Goal: Task Accomplishment & Management: Complete application form

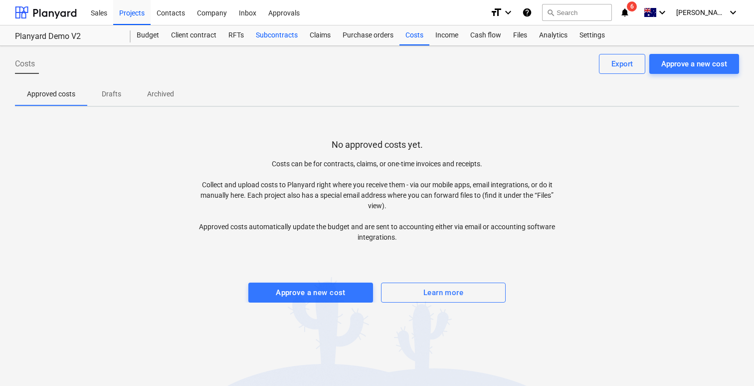
click at [284, 36] on div "Subcontracts" at bounding box center [277, 35] width 54 height 20
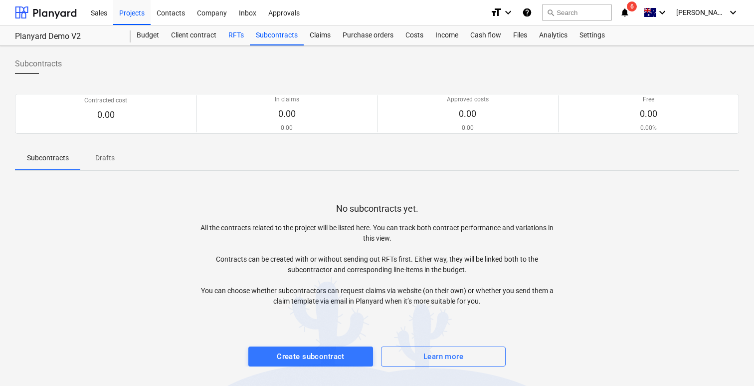
click at [225, 40] on div "RFTs" at bounding box center [235, 35] width 27 height 20
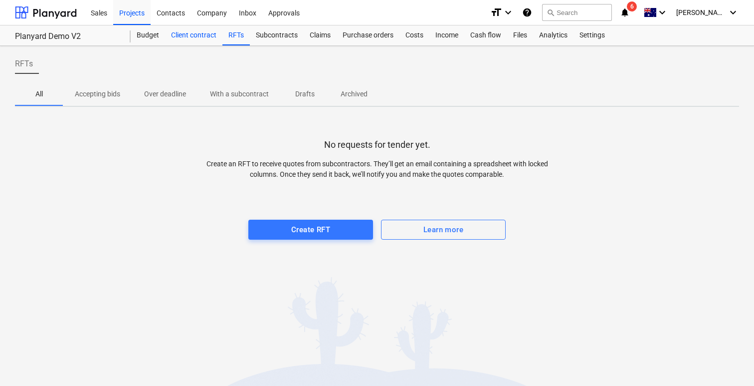
click at [193, 37] on div "Client contract" at bounding box center [193, 35] width 57 height 20
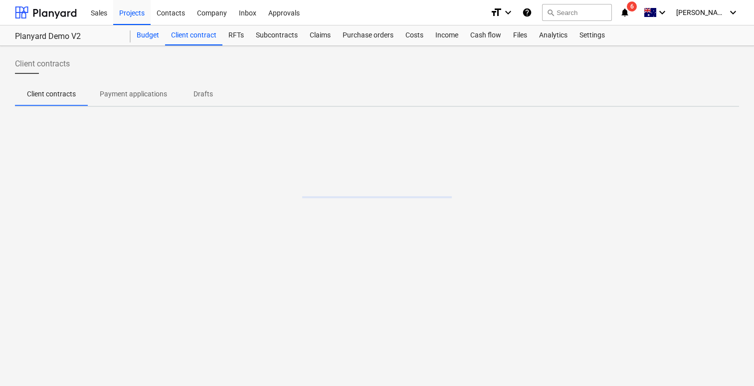
click at [146, 41] on div "Budget" at bounding box center [148, 35] width 34 height 20
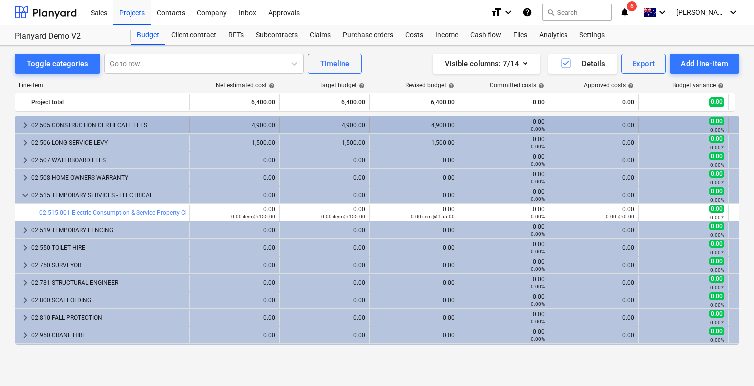
click at [22, 124] on span "keyboard_arrow_right" at bounding box center [25, 125] width 12 height 12
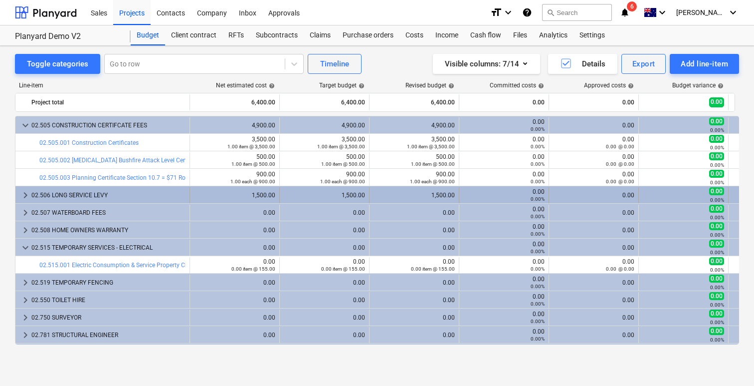
click at [24, 191] on span "keyboard_arrow_right" at bounding box center [25, 195] width 12 height 12
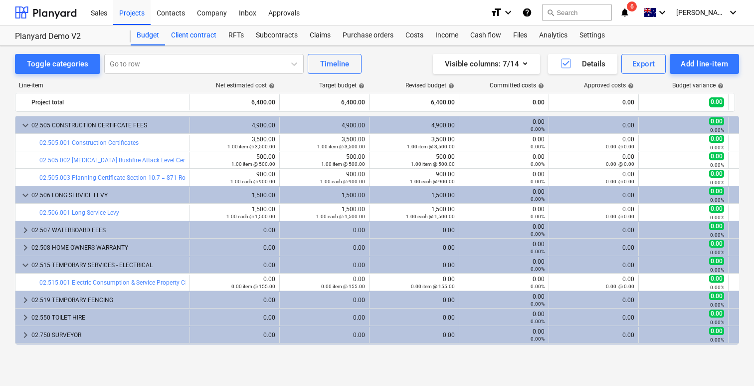
click at [184, 38] on div "Client contract" at bounding box center [193, 35] width 57 height 20
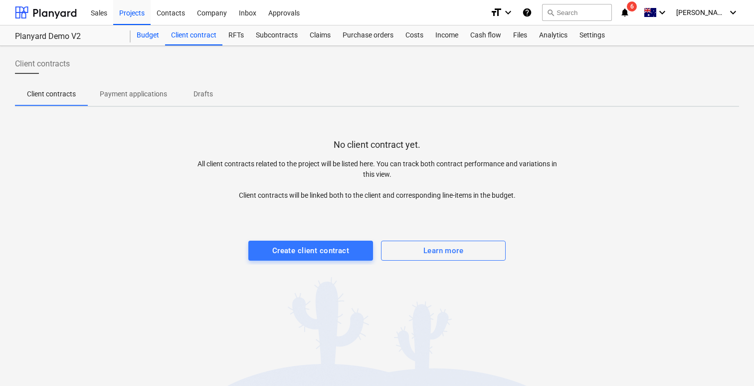
click at [146, 36] on div "Budget" at bounding box center [148, 35] width 34 height 20
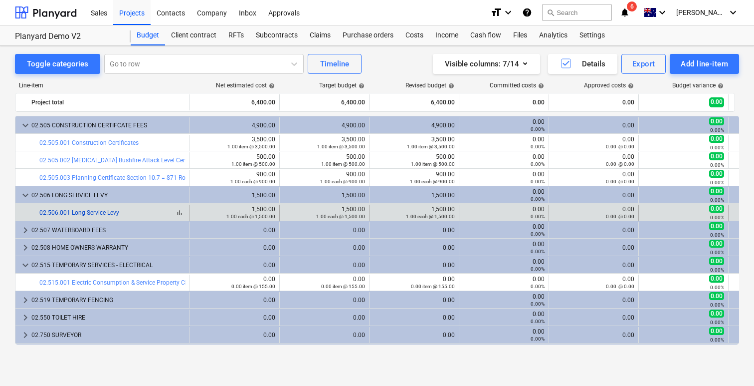
scroll to position [46, 0]
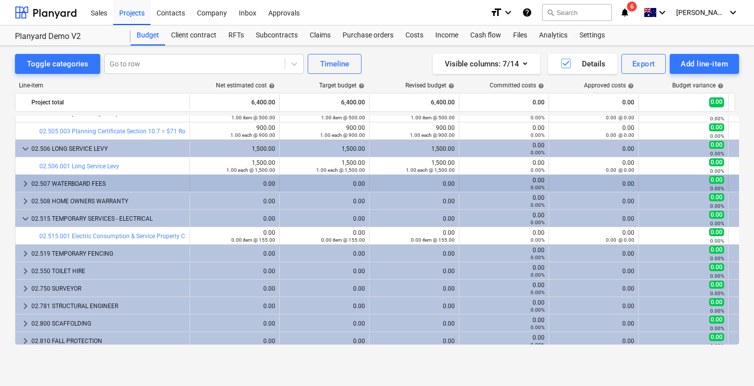
click at [23, 181] on span "keyboard_arrow_right" at bounding box center [25, 184] width 12 height 12
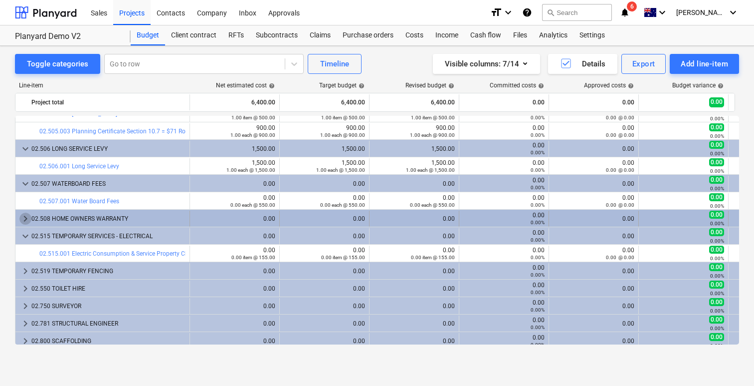
click at [22, 218] on span "keyboard_arrow_right" at bounding box center [25, 218] width 12 height 12
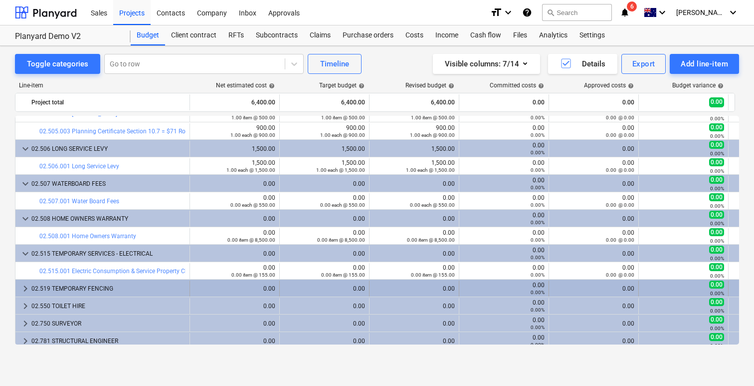
click at [24, 284] on span "keyboard_arrow_right" at bounding box center [25, 288] width 12 height 12
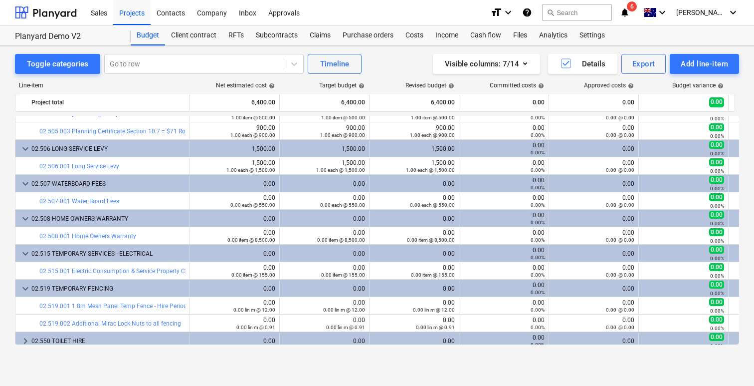
scroll to position [95, 0]
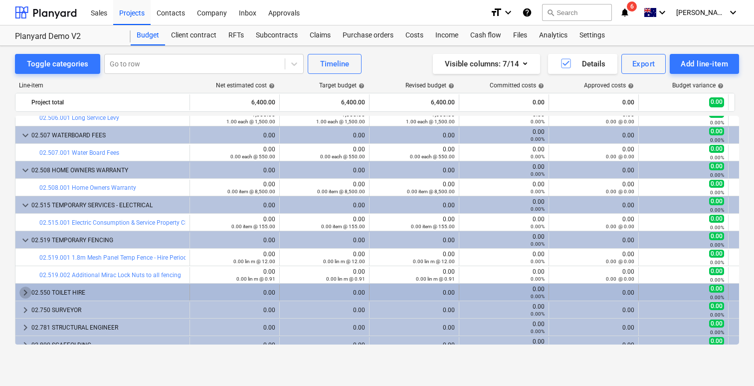
click at [22, 287] on span "keyboard_arrow_right" at bounding box center [25, 292] width 12 height 12
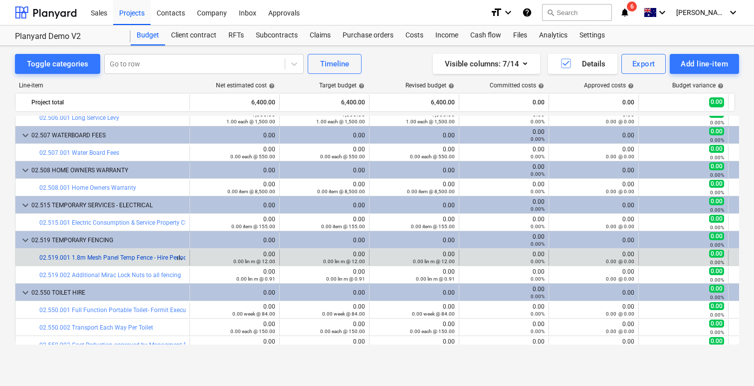
scroll to position [0, 0]
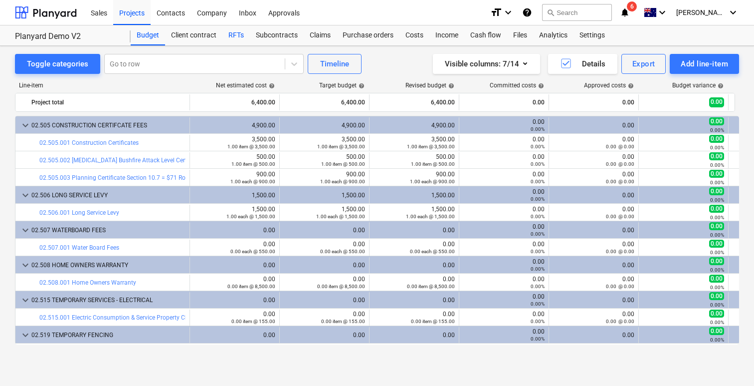
click at [239, 37] on div "RFTs" at bounding box center [235, 35] width 27 height 20
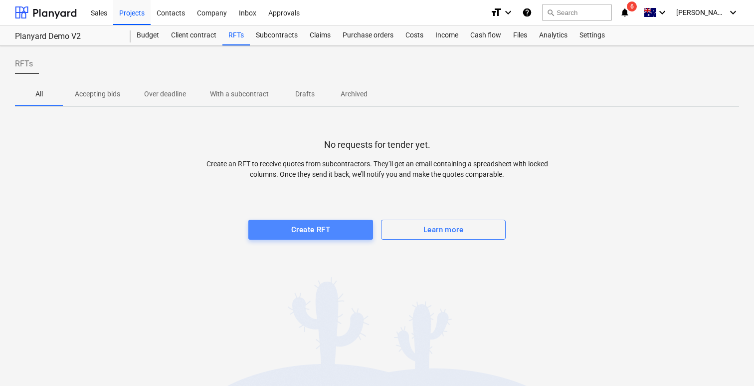
click at [320, 227] on div "Create RFT" at bounding box center [310, 229] width 39 height 13
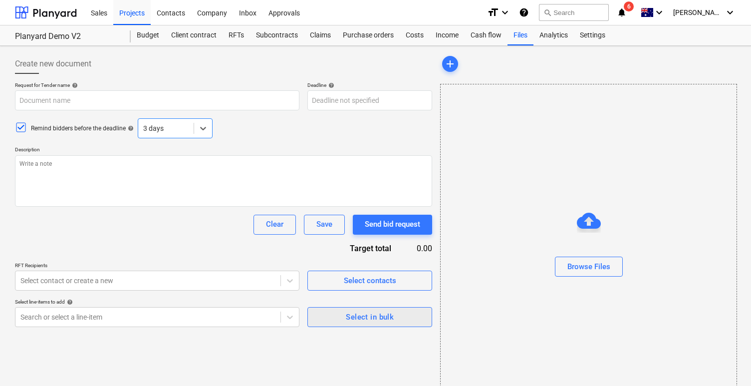
click at [347, 320] on div "Select in bulk" at bounding box center [370, 316] width 48 height 13
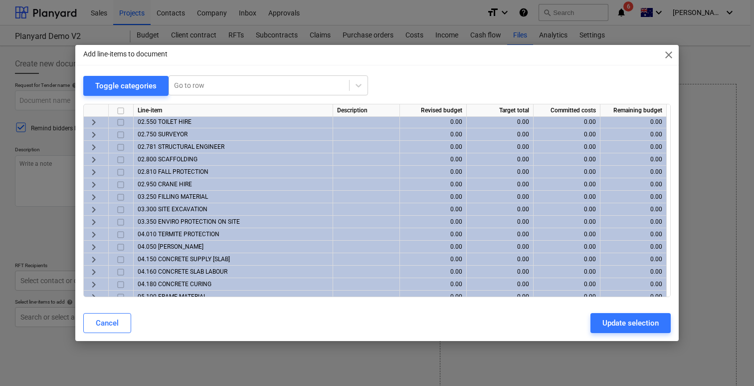
scroll to position [77, 0]
click at [127, 227] on div at bounding box center [121, 232] width 25 height 12
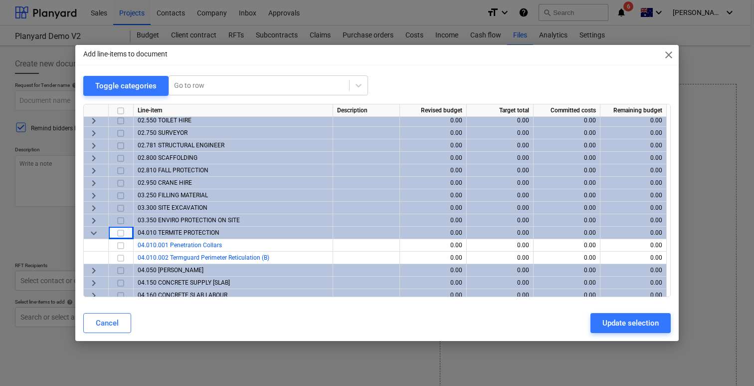
click at [127, 227] on div at bounding box center [121, 232] width 25 height 12
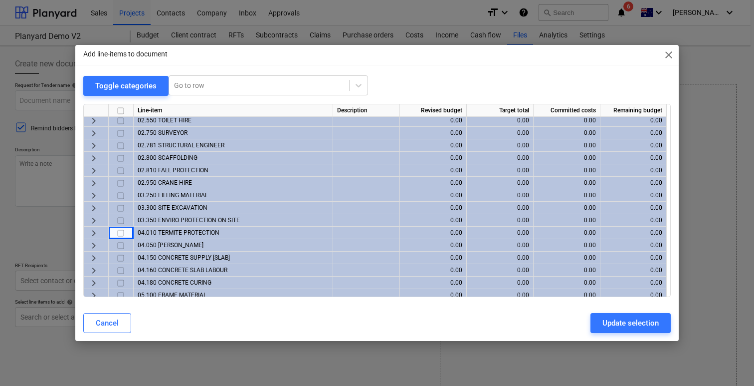
click at [124, 258] on input "checkbox" at bounding box center [121, 258] width 12 height 12
click at [91, 256] on span "keyboard_arrow_right" at bounding box center [94, 258] width 12 height 12
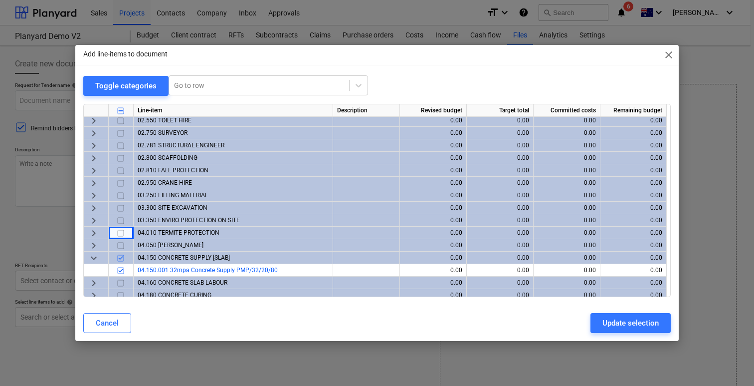
click at [120, 281] on input "checkbox" at bounding box center [121, 283] width 12 height 12
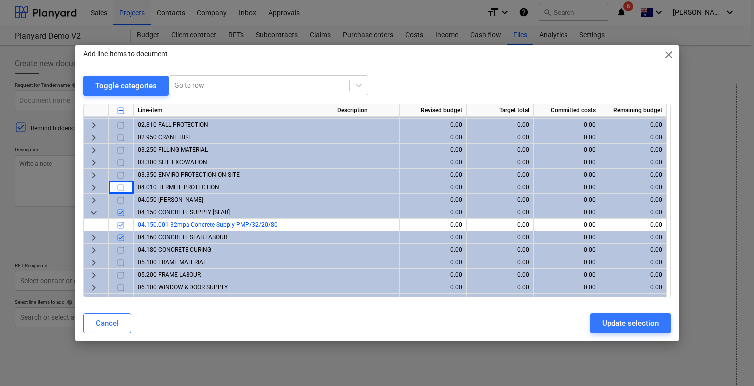
scroll to position [130, 0]
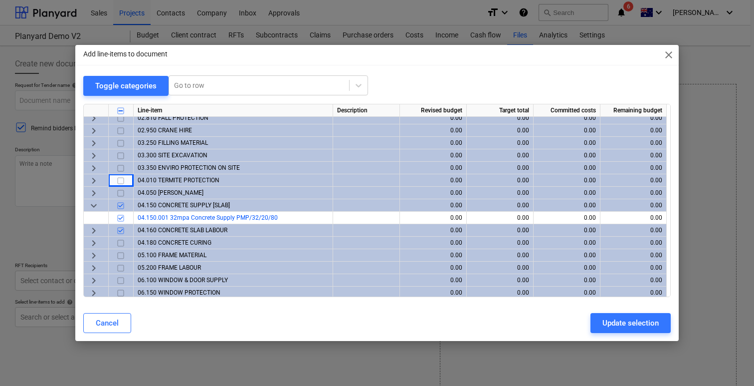
click at [96, 232] on span "keyboard_arrow_right" at bounding box center [94, 230] width 12 height 12
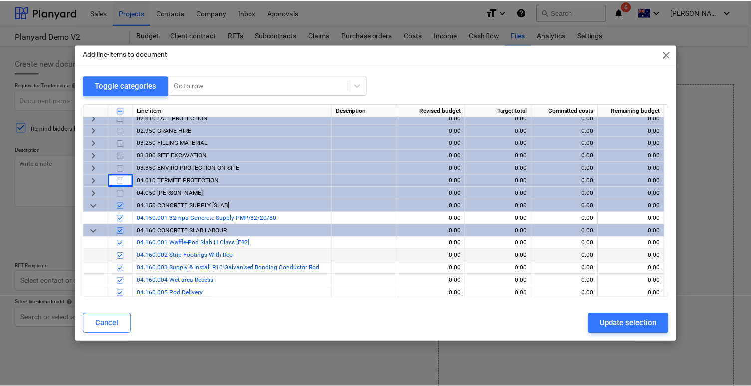
scroll to position [136, 0]
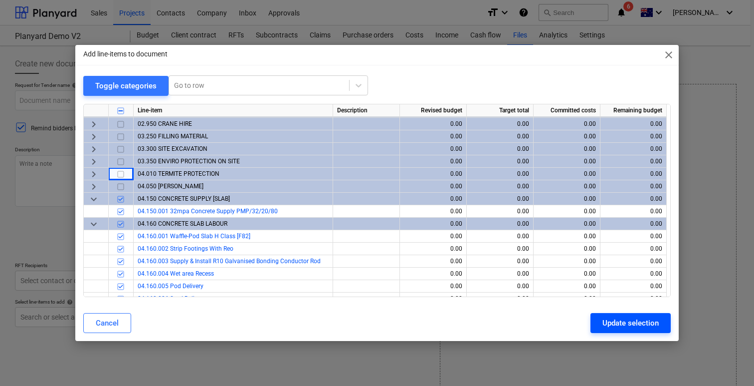
click at [606, 320] on div "Update selection" at bounding box center [631, 322] width 56 height 13
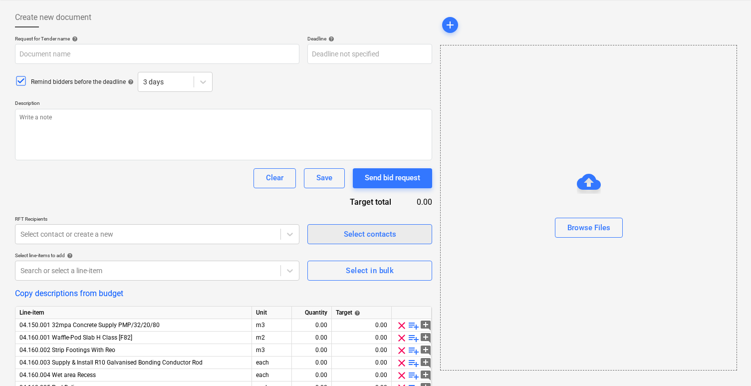
scroll to position [0, 0]
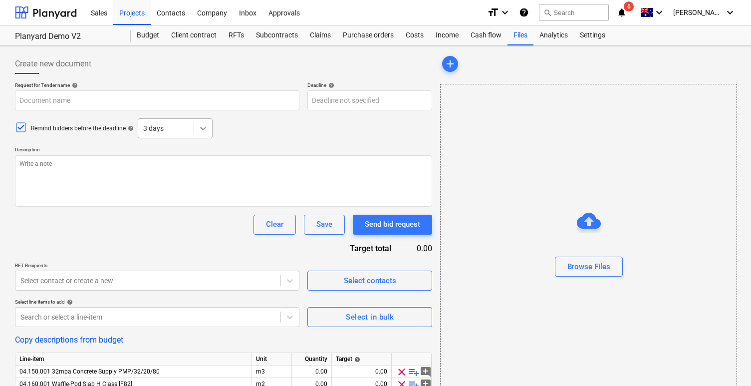
click at [203, 127] on icon at bounding box center [203, 128] width 10 height 10
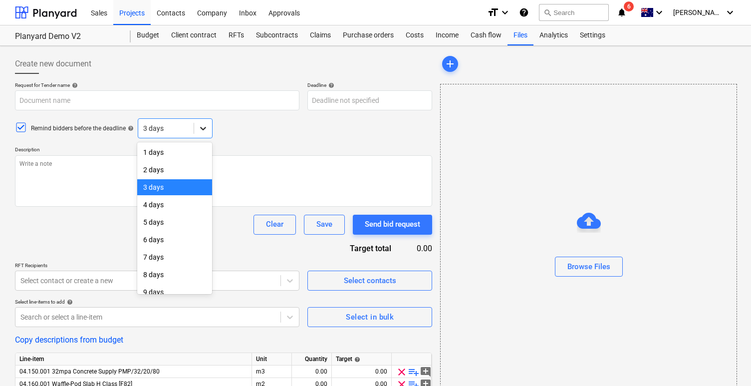
scroll to position [35, 0]
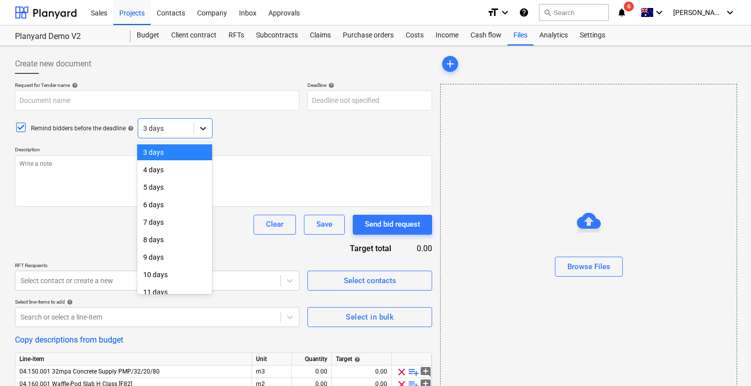
click at [203, 127] on icon at bounding box center [203, 128] width 10 height 10
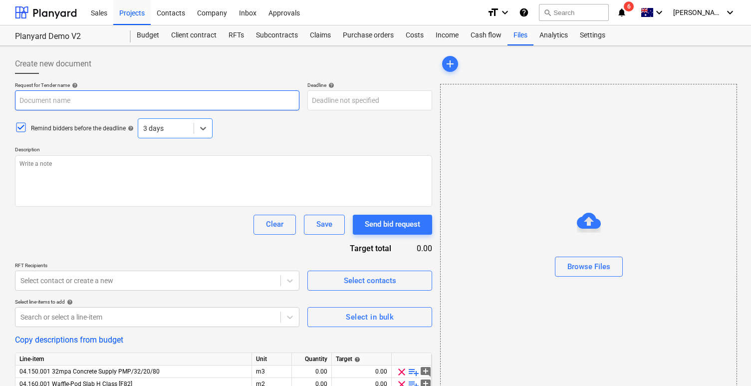
click at [212, 98] on input "text" at bounding box center [157, 100] width 284 height 20
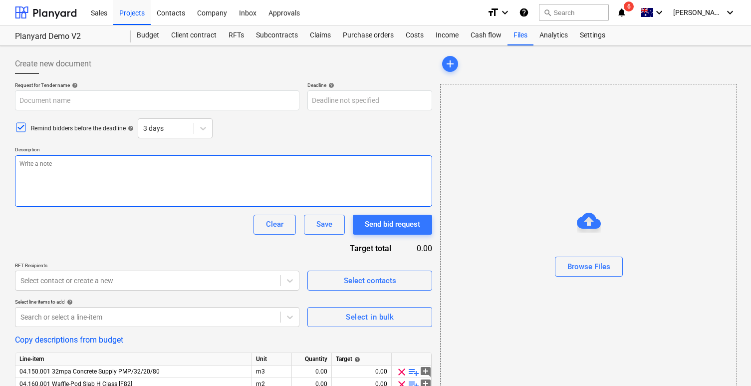
click at [221, 168] on textarea at bounding box center [223, 180] width 417 height 51
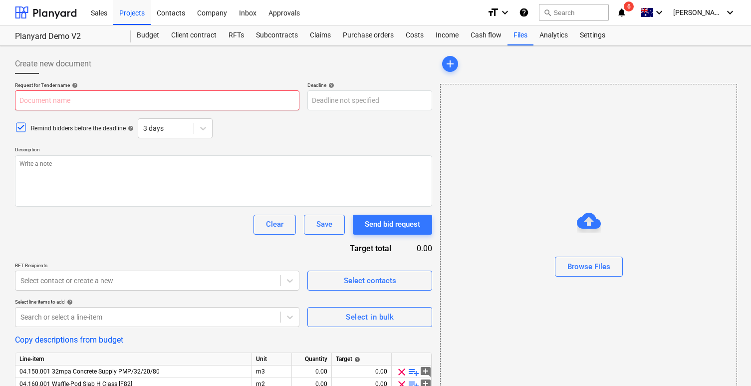
click at [208, 94] on input "text" at bounding box center [157, 100] width 284 height 20
type textarea "x"
type input "s"
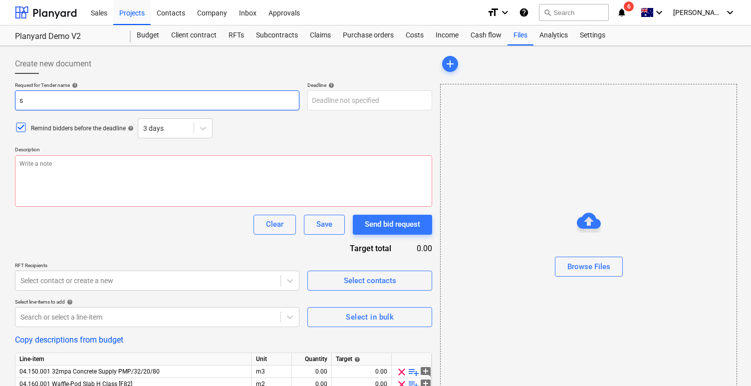
type textarea "x"
type input "sl"
type textarea "x"
type input "sla"
type textarea "x"
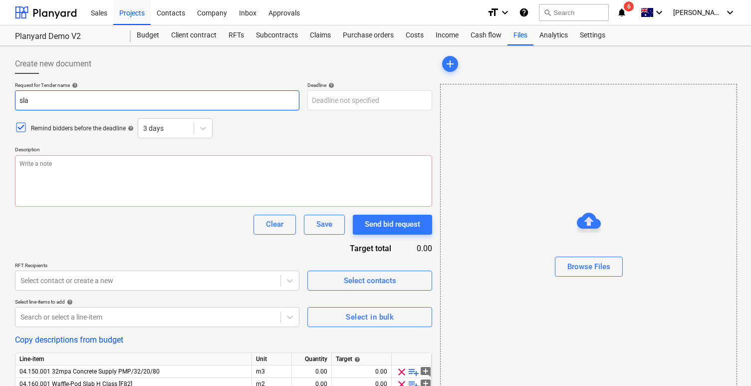
type input "slab"
type textarea "x"
type input "slab"
type textarea "x"
type input "slab q"
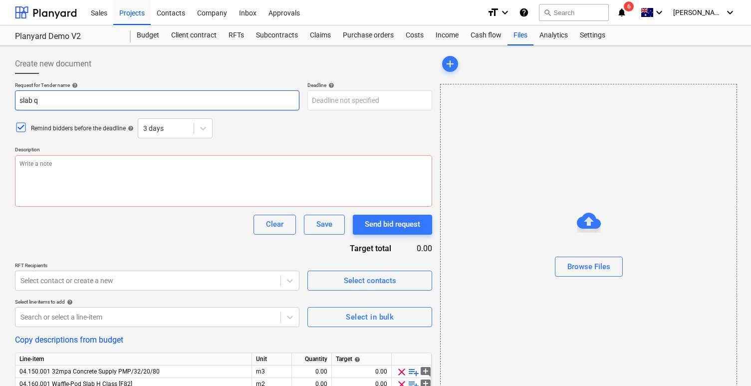
type textarea "x"
type input "slab quo"
type textarea "x"
type input "slab quot"
type textarea "x"
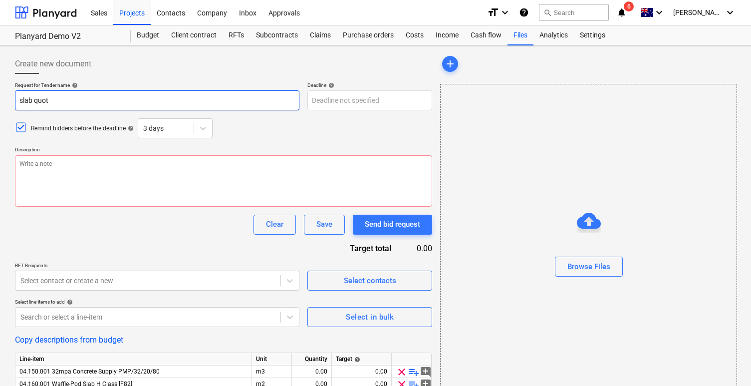
type input "slab quote"
type textarea "x"
type input "slab quote"
type textarea "x"
type input "slab quote r"
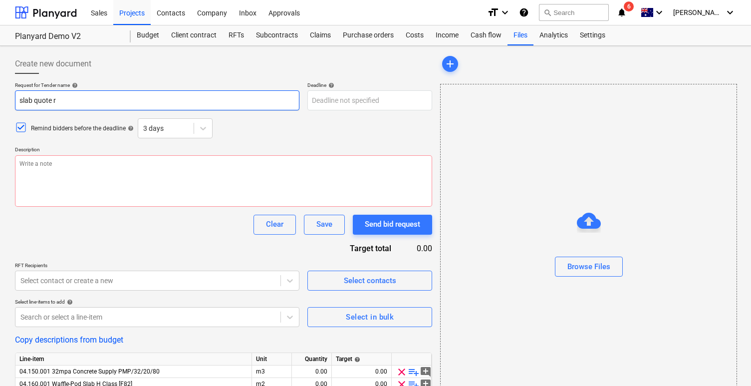
type textarea "x"
type input "slab quote re"
type textarea "x"
type input "slab quote r"
type textarea "x"
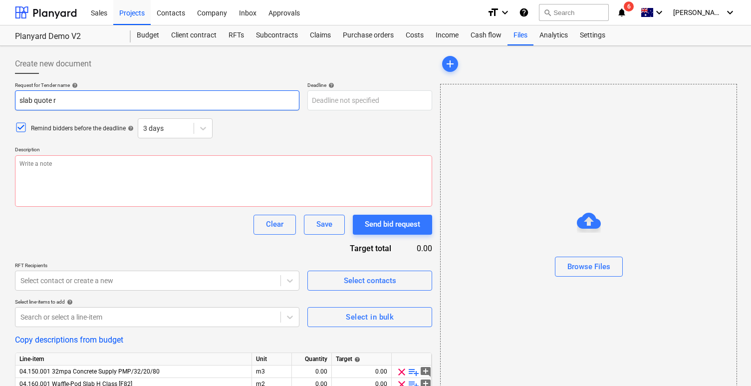
type input "slab quote"
type textarea "x"
type input "slab quote"
type textarea "x"
type input "slab quot"
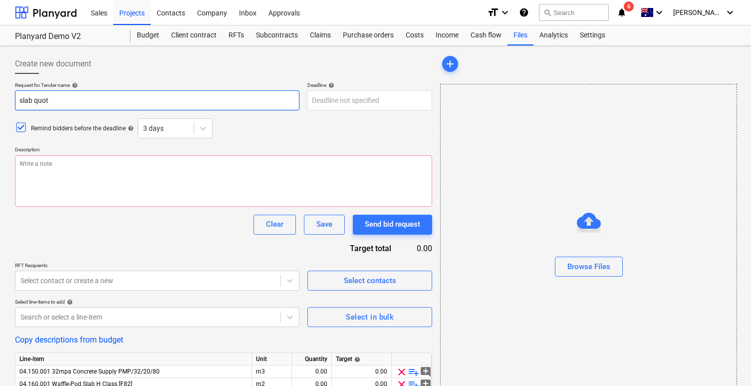
type textarea "x"
type input "slab quo"
type textarea "x"
type input "slab qu"
type textarea "x"
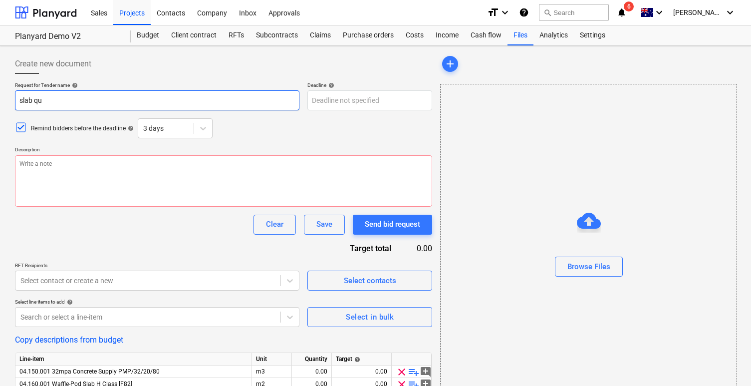
type input "slab q"
type textarea "x"
type input "slab"
type textarea "x"
type input "slab r"
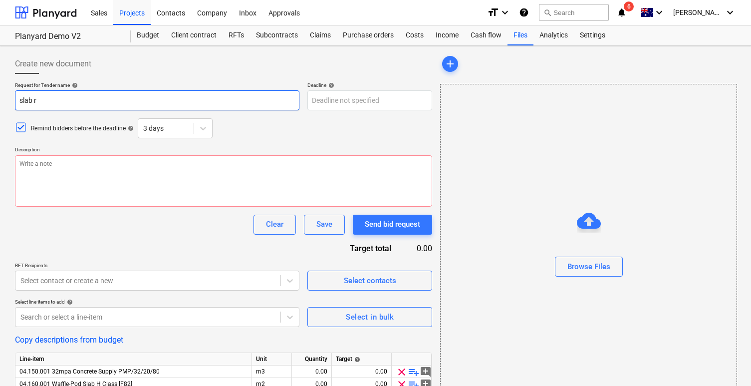
type textarea "x"
type input "slab rf"
type textarea "x"
type input "slab rft"
click at [307, 152] on p "Description" at bounding box center [223, 150] width 417 height 8
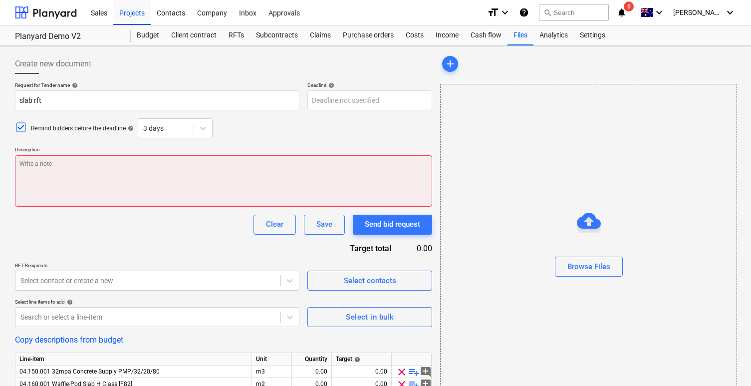
click at [307, 168] on textarea at bounding box center [223, 180] width 417 height 51
type textarea "x"
type textarea "d"
type textarea "x"
type textarea "do"
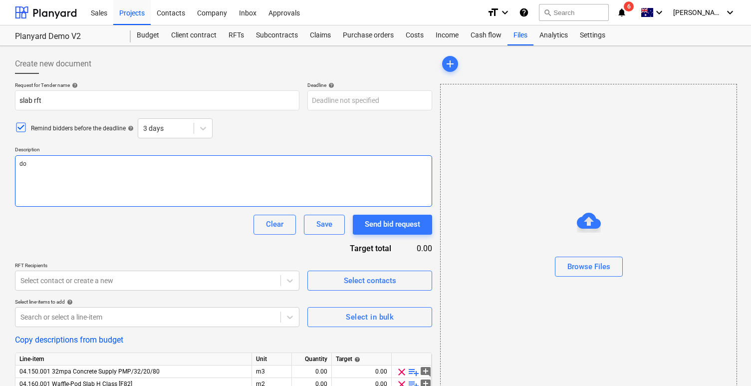
type textarea "x"
type textarea "do"
type textarea "x"
type textarea "do t"
type textarea "x"
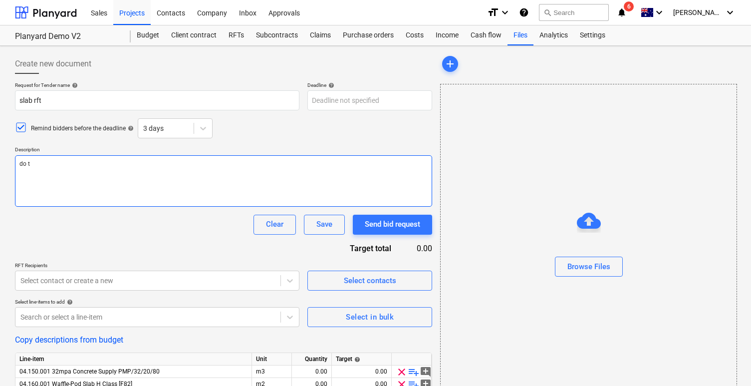
type textarea "do th"
type textarea "x"
type textarea "do thi"
type textarea "x"
type textarea "do this"
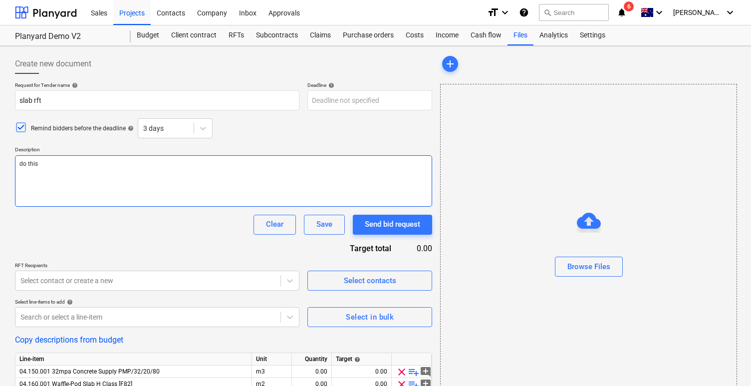
type textarea "x"
type textarea "do this"
type textarea "x"
type textarea "do this t"
type textarea "x"
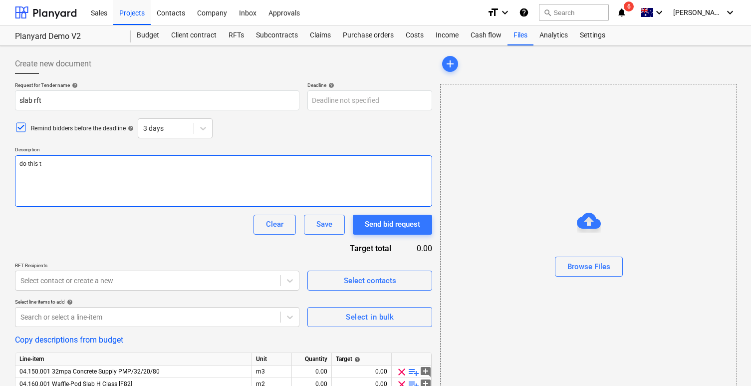
type textarea "do this"
type textarea "x"
type textarea "do this d"
type textarea "x"
type textarea "do this do"
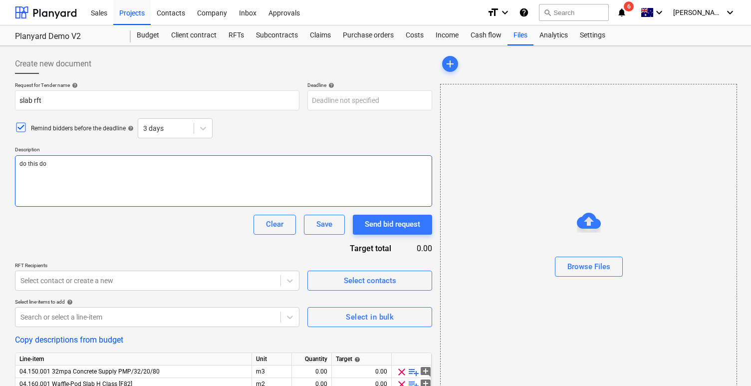
type textarea "x"
type textarea "do this do"
type textarea "x"
type textarea "do this do t"
type textarea "x"
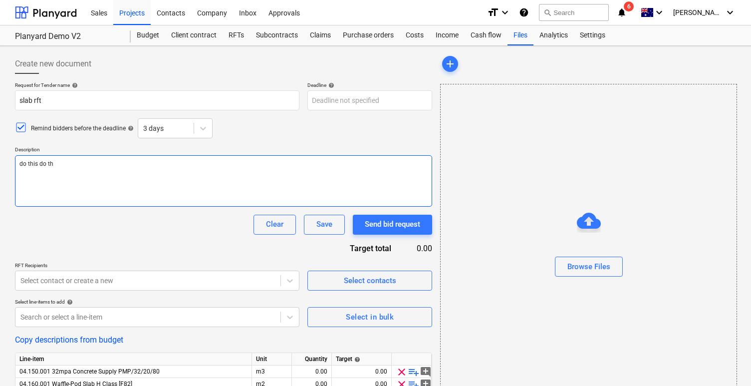
type textarea "do this do tha"
type textarea "x"
type textarea "do this do that"
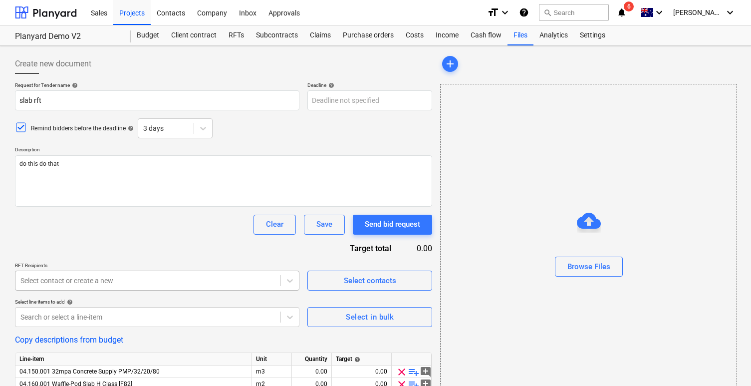
click at [197, 278] on div at bounding box center [147, 280] width 255 height 10
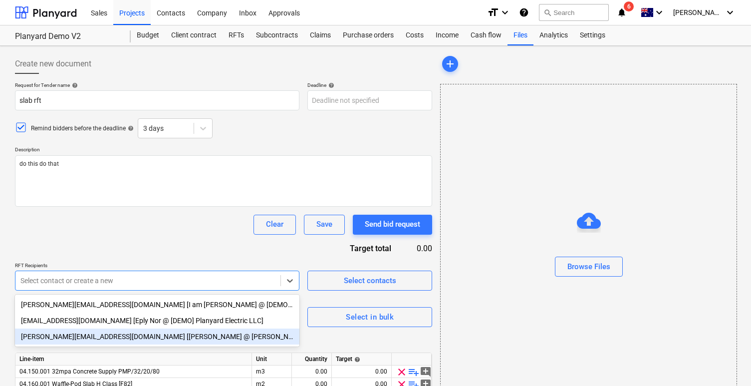
click at [196, 337] on div "[PERSON_NAME][EMAIL_ADDRESS][DOMAIN_NAME] [[PERSON_NAME] @ [PERSON_NAME] Ltd]" at bounding box center [157, 336] width 284 height 16
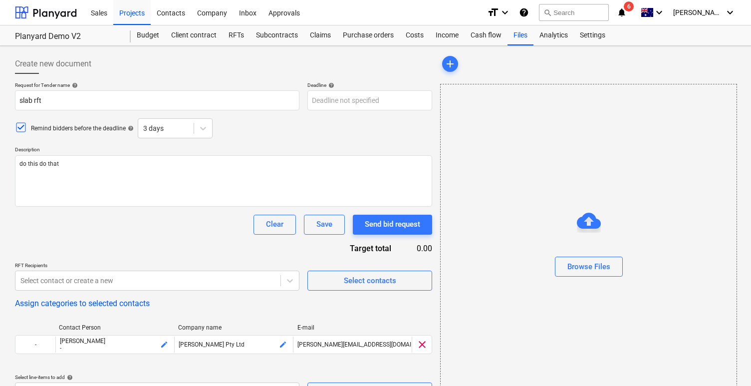
click at [198, 231] on div "Clear Save Send bid request" at bounding box center [223, 224] width 417 height 20
click at [381, 223] on div "Send bid request" at bounding box center [392, 223] width 55 height 13
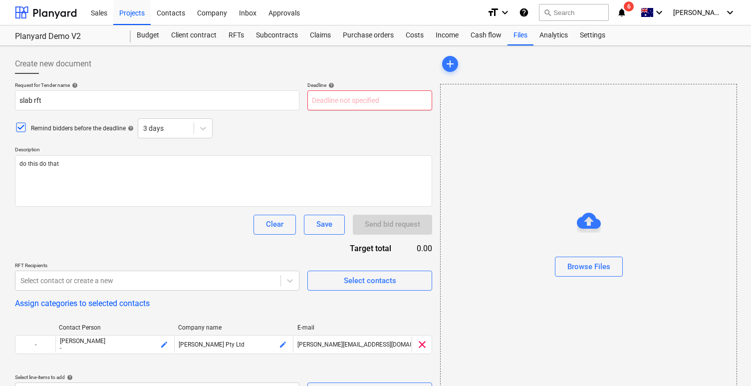
click at [370, 102] on body "Sales Projects Contacts Company Inbox Approvals format_size keyboard_arrow_down…" at bounding box center [375, 193] width 751 height 386
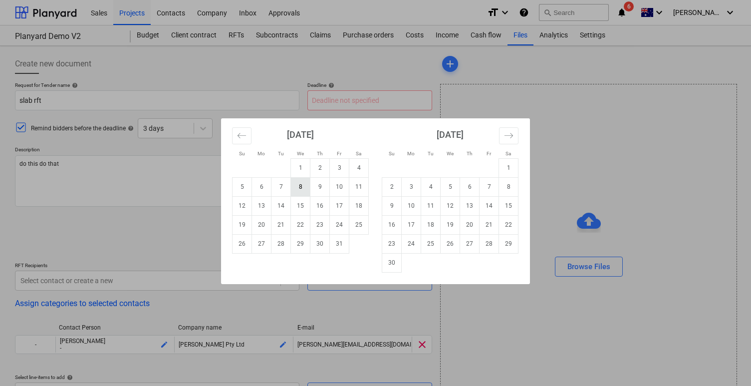
click at [304, 184] on td "8" at bounding box center [300, 186] width 19 height 19
type textarea "x"
type input "[DATE]"
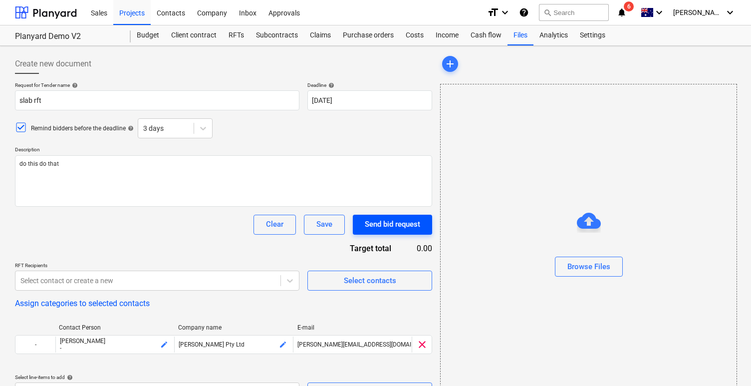
click at [396, 221] on div "Send bid request" at bounding box center [392, 223] width 55 height 13
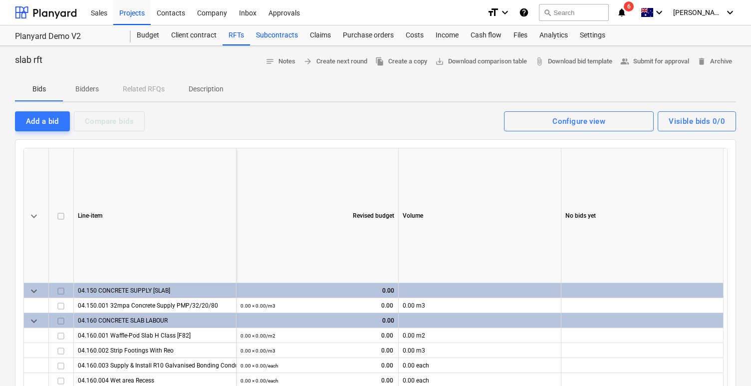
click at [292, 37] on div "Subcontracts" at bounding box center [277, 35] width 54 height 20
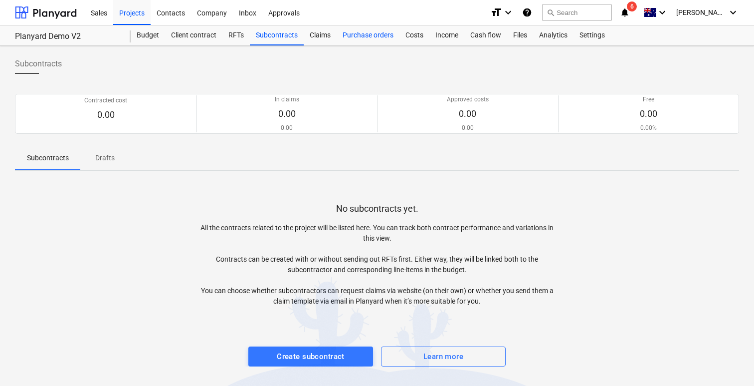
click at [371, 36] on div "Purchase orders" at bounding box center [368, 35] width 63 height 20
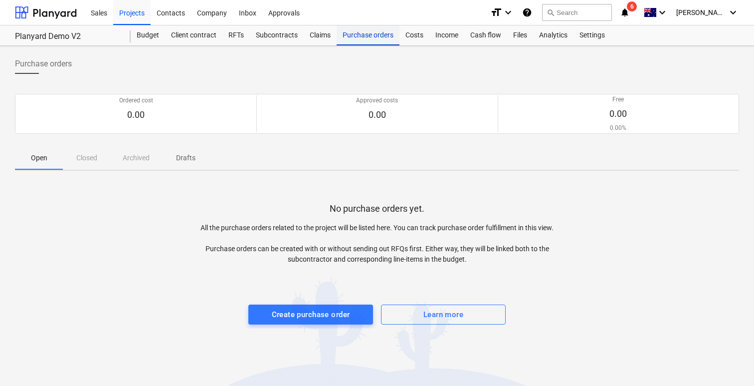
click at [371, 36] on div "Purchase orders" at bounding box center [368, 35] width 63 height 20
click at [291, 38] on div "Subcontracts" at bounding box center [277, 35] width 54 height 20
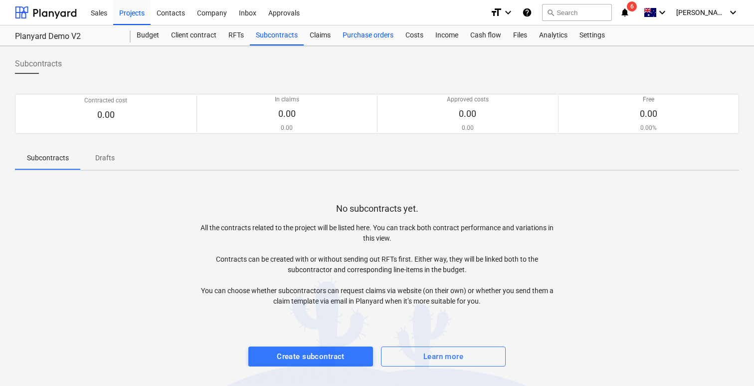
click at [380, 41] on div "Purchase orders" at bounding box center [368, 35] width 63 height 20
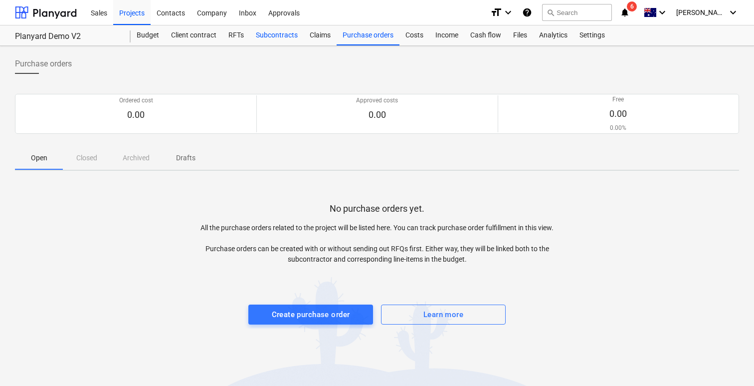
click at [287, 39] on div "Subcontracts" at bounding box center [277, 35] width 54 height 20
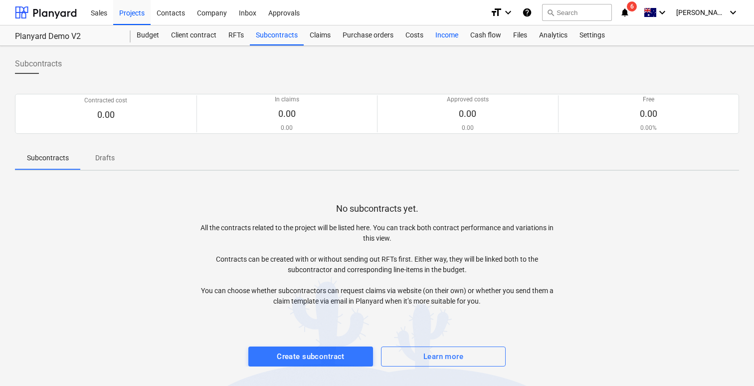
click at [444, 39] on div "Income" at bounding box center [446, 35] width 35 height 20
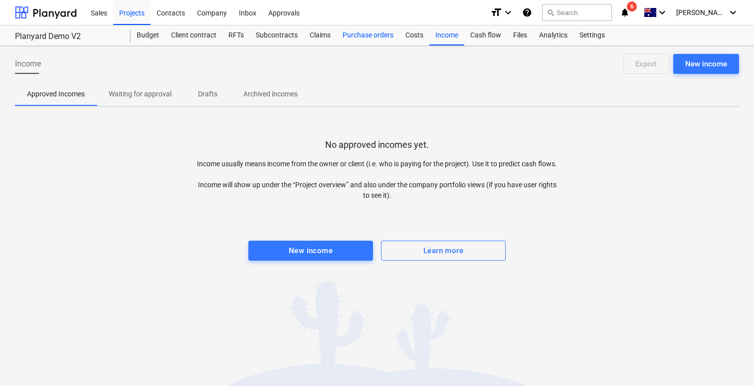
click at [356, 36] on div "Purchase orders" at bounding box center [368, 35] width 63 height 20
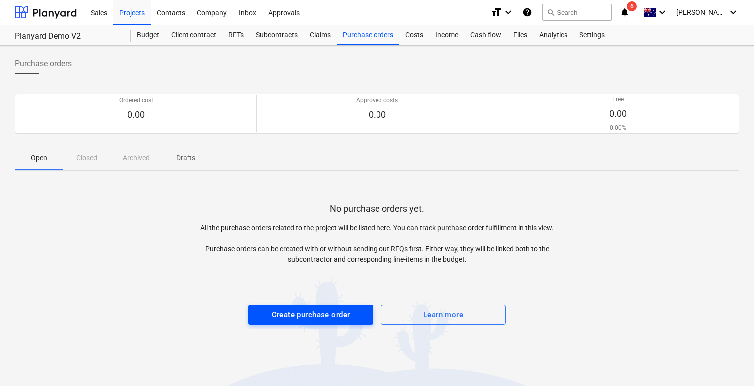
click at [337, 309] on div "Create purchase order" at bounding box center [311, 314] width 78 height 13
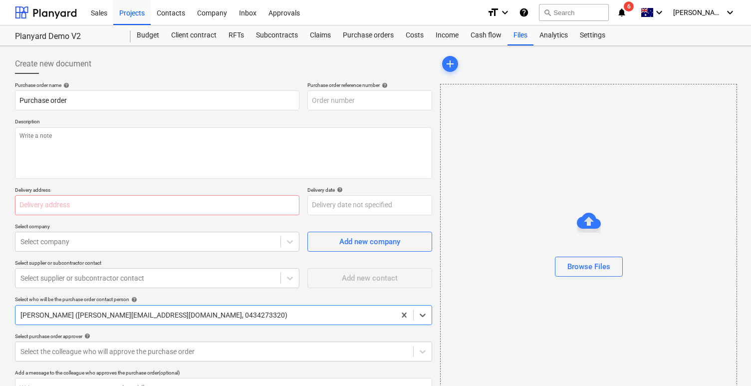
type textarea "x"
type input "PR-0006-PO-001"
type textarea "x"
click at [561, 37] on div "Analytics" at bounding box center [553, 35] width 40 height 20
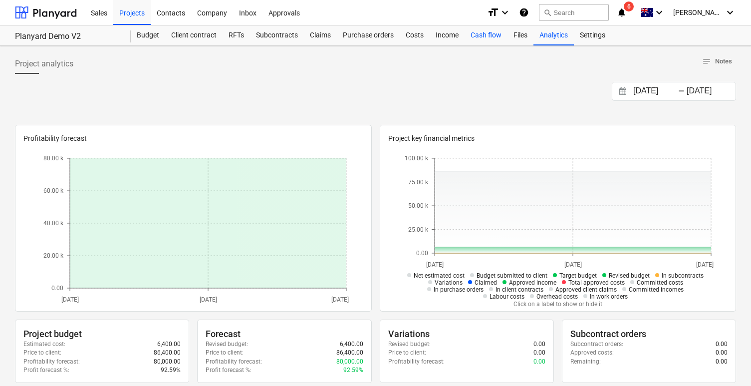
click at [495, 35] on div "Cash flow" at bounding box center [485, 35] width 43 height 20
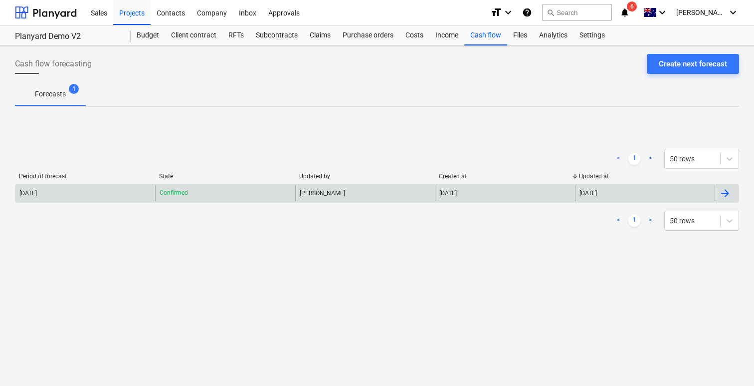
click at [81, 190] on div "[DATE]" at bounding box center [85, 193] width 140 height 16
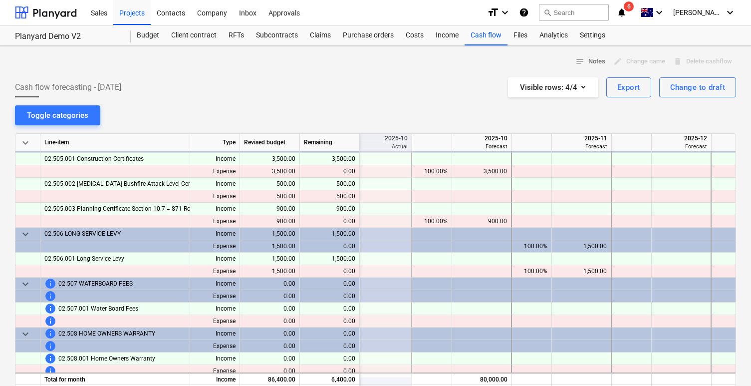
scroll to position [0, 147]
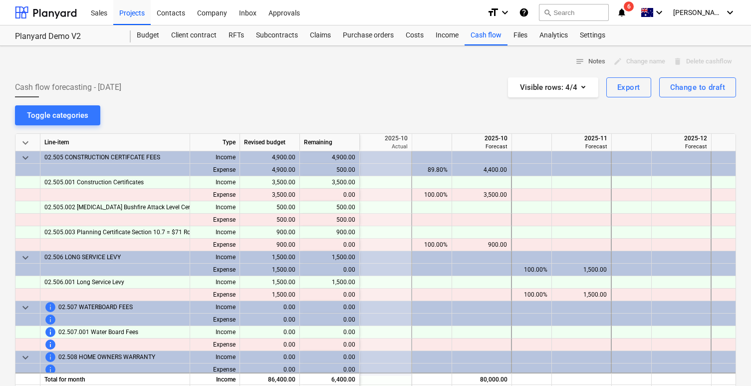
click at [25, 303] on span "keyboard_arrow_down" at bounding box center [25, 307] width 12 height 12
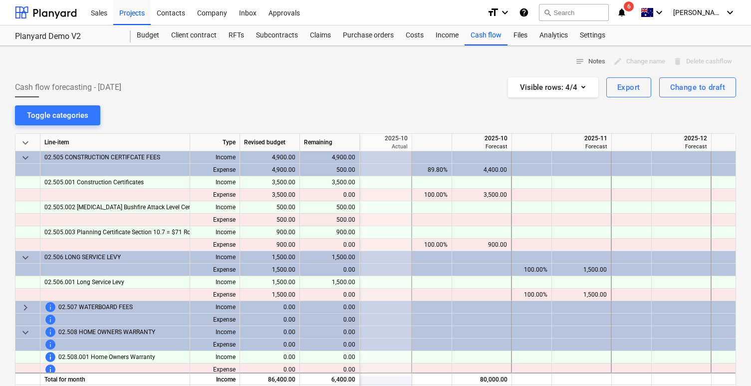
click at [25, 303] on span "keyboard_arrow_right" at bounding box center [25, 307] width 12 height 12
